Goal: Task Accomplishment & Management: Complete application form

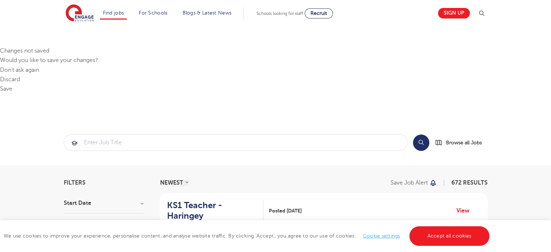
scroll to position [36, 0]
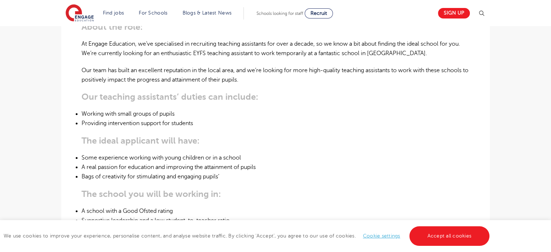
scroll to position [543, 0]
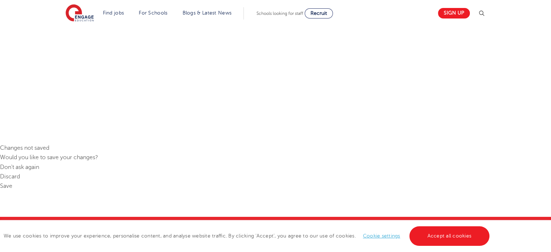
scroll to position [72, 0]
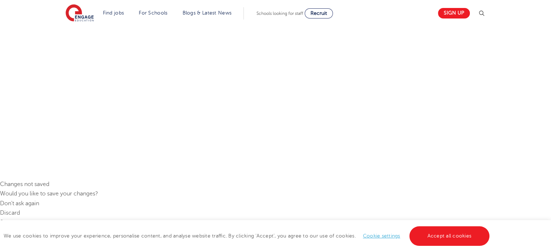
type input "[PERSON_NAME]"
type input "Jimmi"
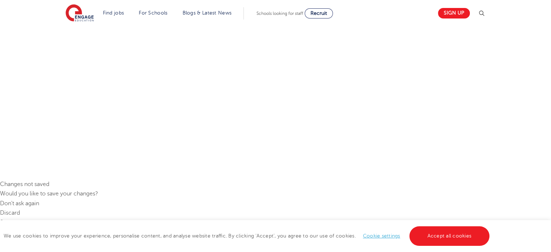
type input "[EMAIL_ADDRESS][DOMAIN_NAME]"
type input "[PHONE_NUMBER]"
select select "UK"
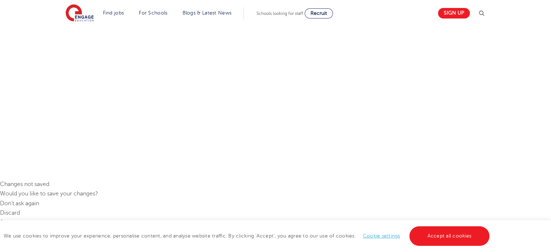
select select "[GEOGRAPHIC_DATA]"
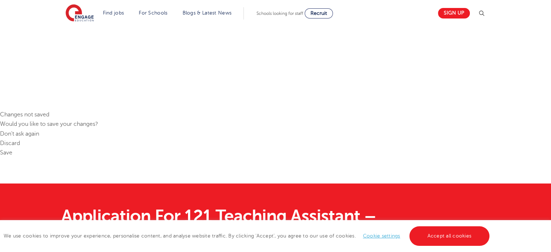
scroll to position [145, 0]
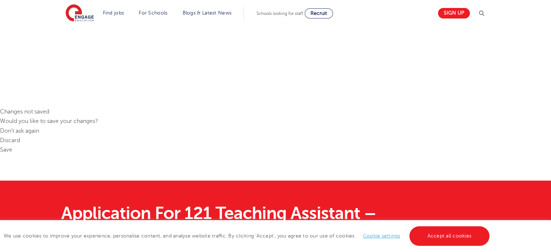
type input "SE9 2ET"
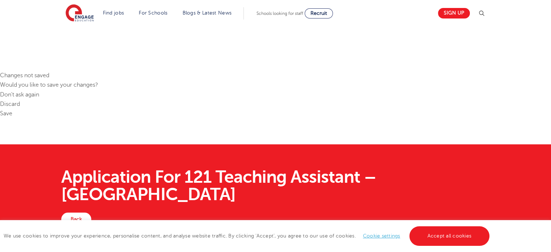
type div "[DATE]"
type input "[DATE]"
drag, startPoint x: 120, startPoint y: 430, endPoint x: 154, endPoint y: 463, distance: 47.4
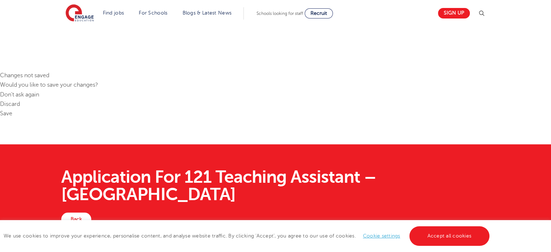
drag, startPoint x: 185, startPoint y: 465, endPoint x: 173, endPoint y: 466, distance: 12.0
type input "C:\fakepath\[PERSON_NAME] (1).pdf"
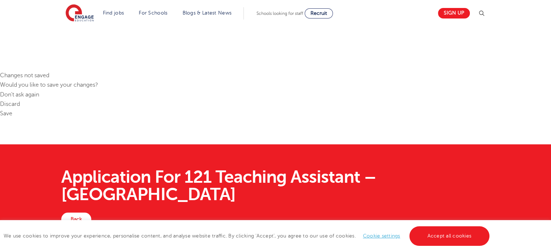
drag, startPoint x: 123, startPoint y: 430, endPoint x: 176, endPoint y: 462, distance: 61.6
paste textarea "Currently pursuing an MSc in Child and Adolescent Psychology at the [GEOGRAPHIC…"
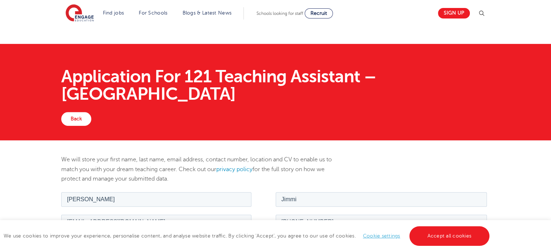
scroll to position [290, 0]
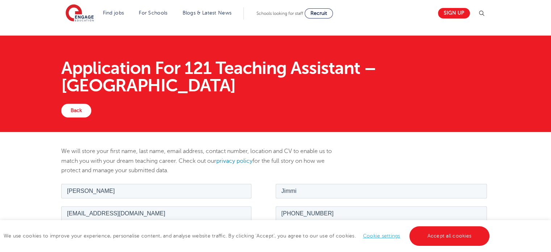
type textarea "-Currently pursuing an MSc in Child and Adolescent Psychology at the [GEOGRAPHI…"
checkbox input "false"
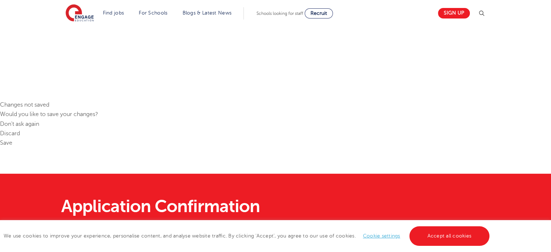
scroll to position [155, 0]
